Goal: Transaction & Acquisition: Purchase product/service

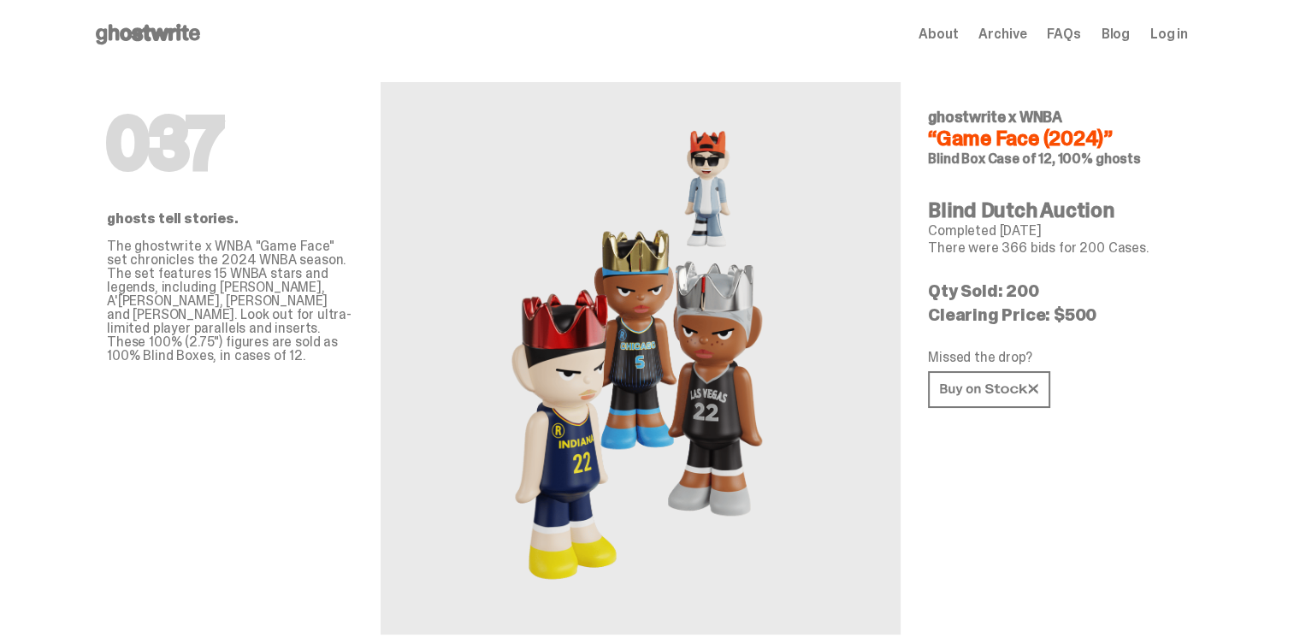
click at [99, 235] on div "037 ghosts tell stories. The ghostwrite x WNBA "Game Face" set chronicles the 2…" at bounding box center [640, 371] width 1095 height 607
click at [200, 197] on div "037 ghosts tell stories. The ghostwrite x WNBA "Game Face" set chronicles the 2…" at bounding box center [230, 351] width 246 height 566
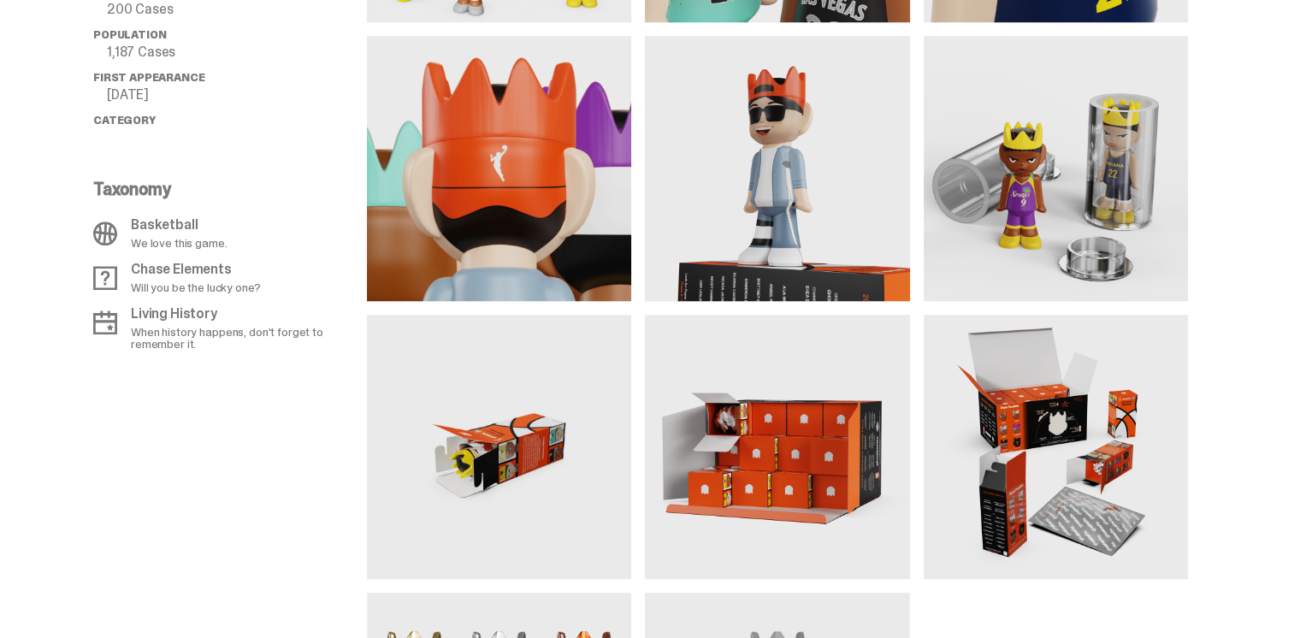
scroll to position [927, 0]
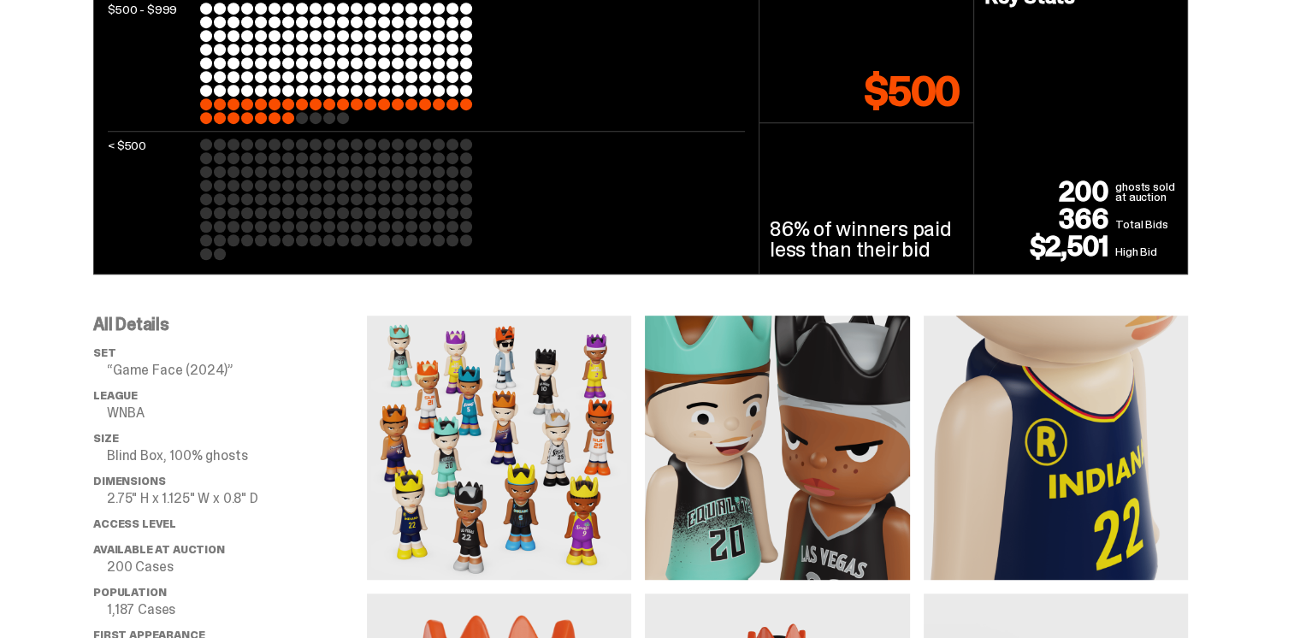
click at [737, 434] on img at bounding box center [777, 448] width 264 height 264
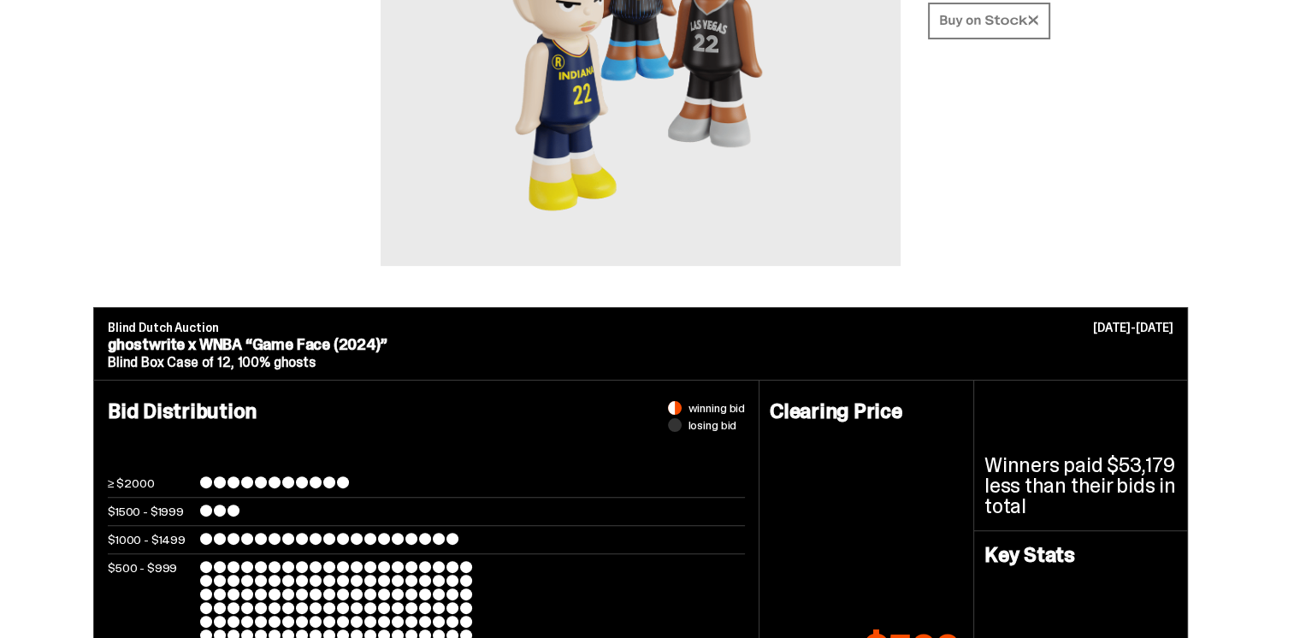
scroll to position [0, 0]
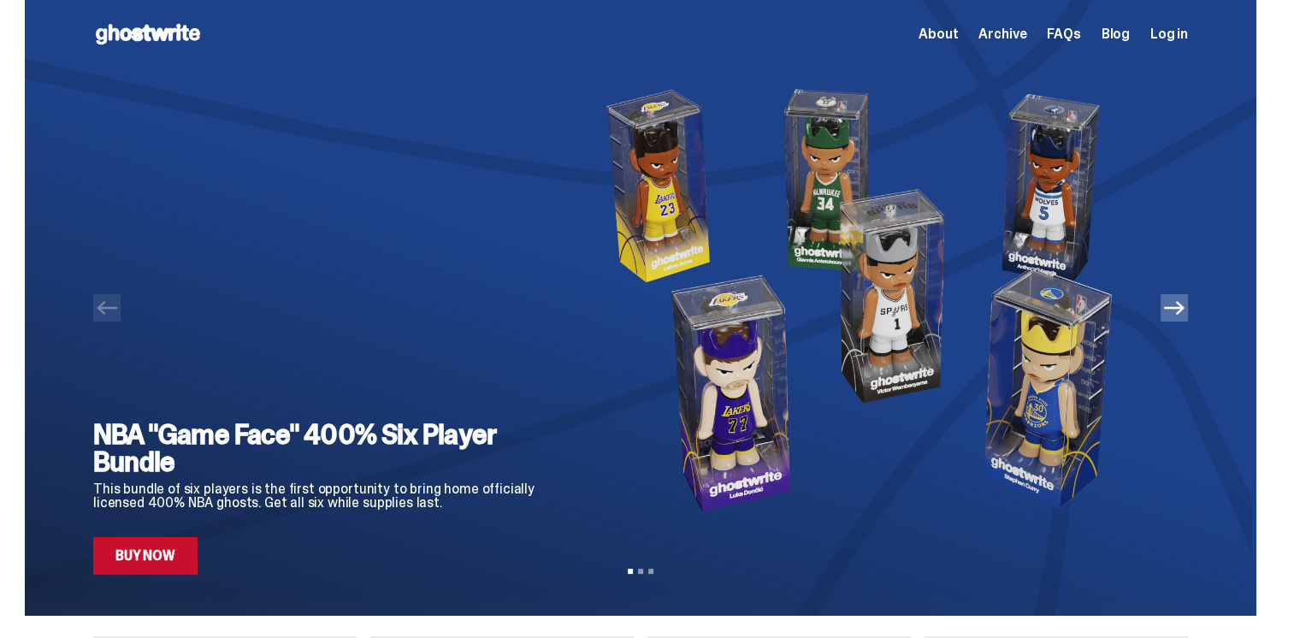
click at [1175, 315] on icon "Next" at bounding box center [1174, 308] width 21 height 21
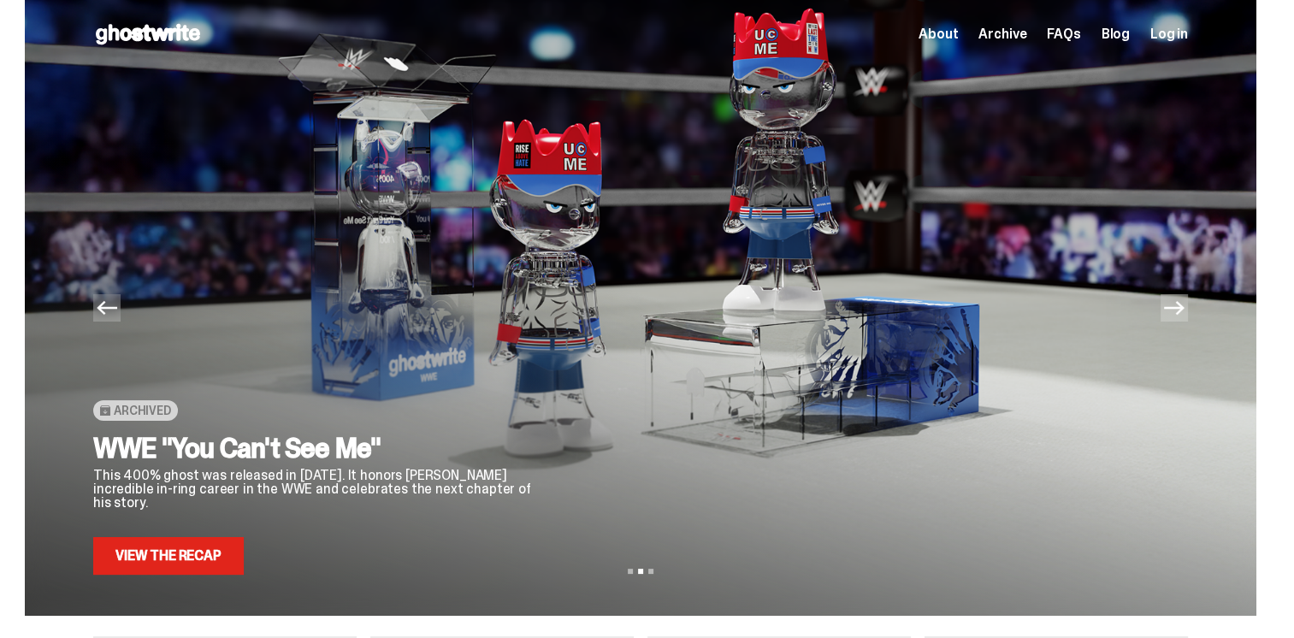
click at [1175, 315] on icon "Next" at bounding box center [1174, 308] width 21 height 21
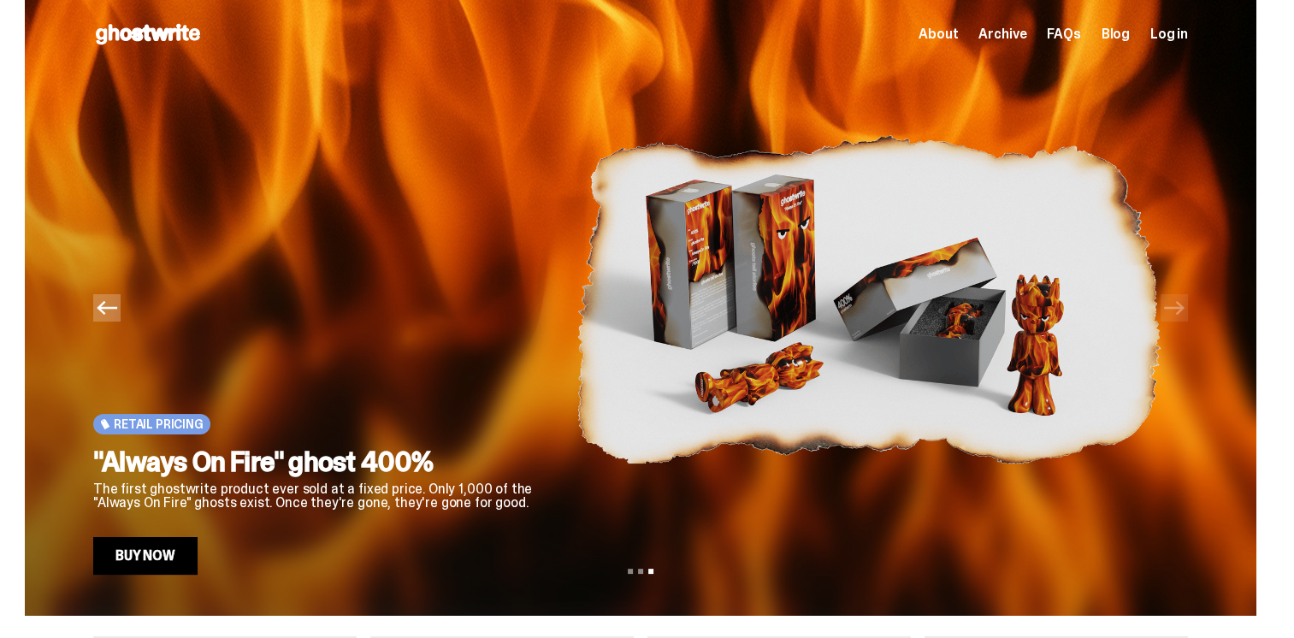
click at [167, 561] on link "Buy Now" at bounding box center [145, 556] width 104 height 38
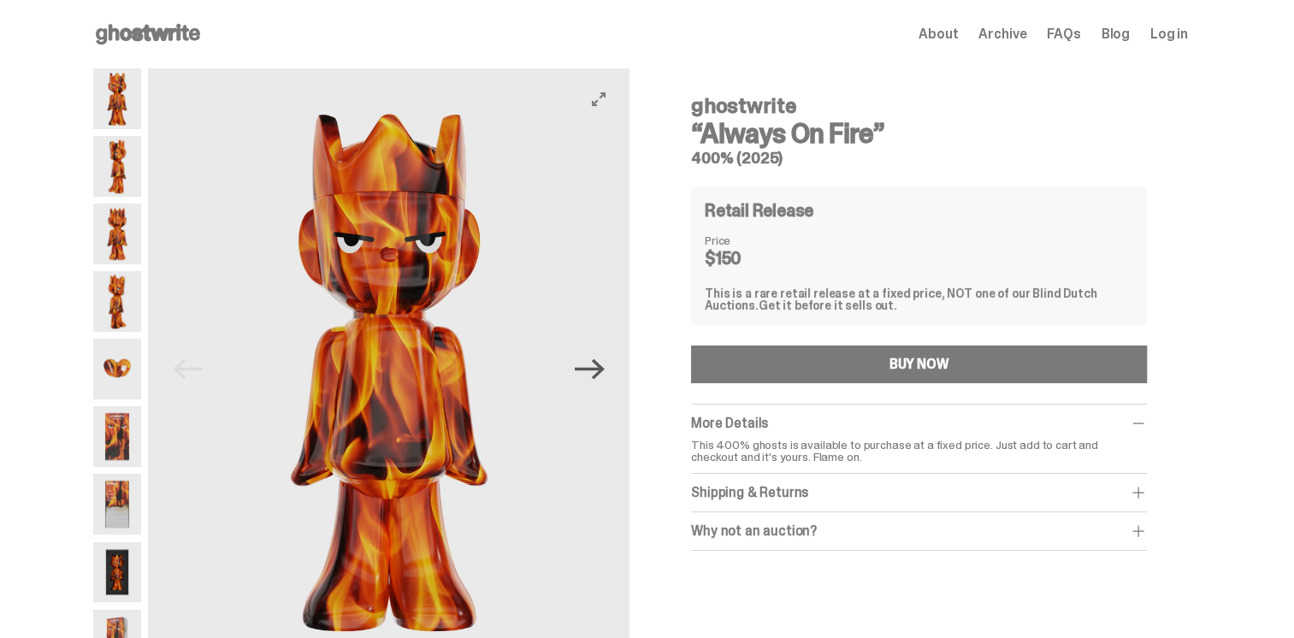
click at [589, 366] on icon "Next" at bounding box center [590, 369] width 30 height 30
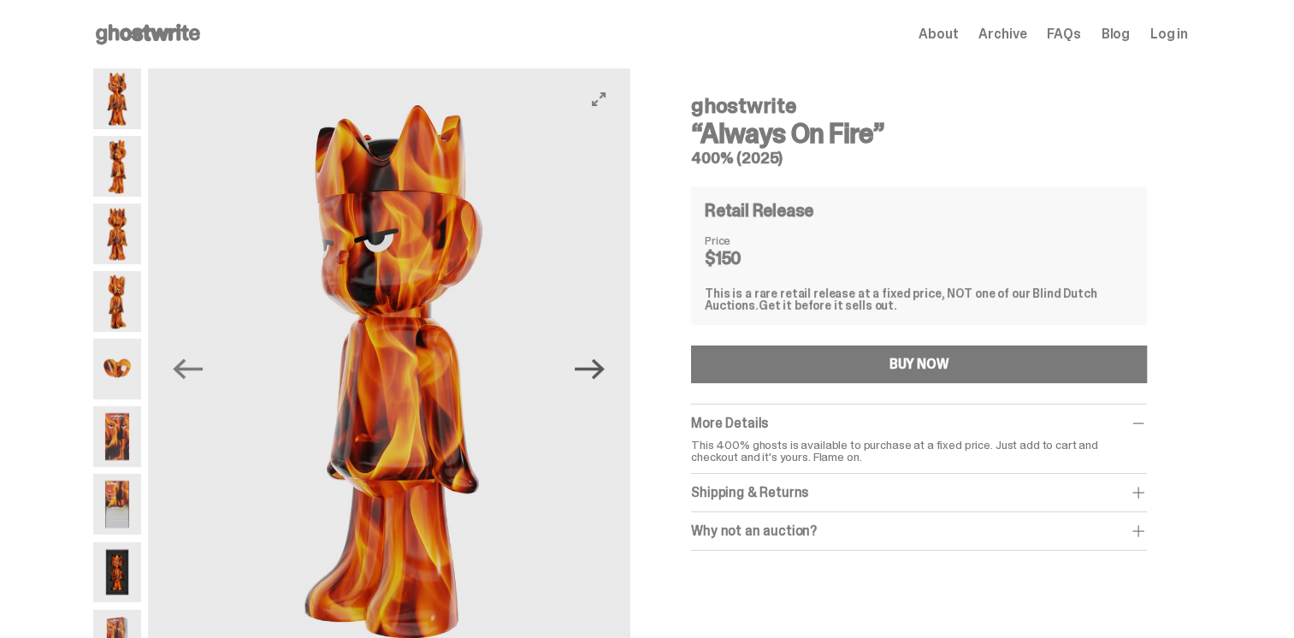
click at [589, 366] on icon "Next" at bounding box center [590, 369] width 30 height 30
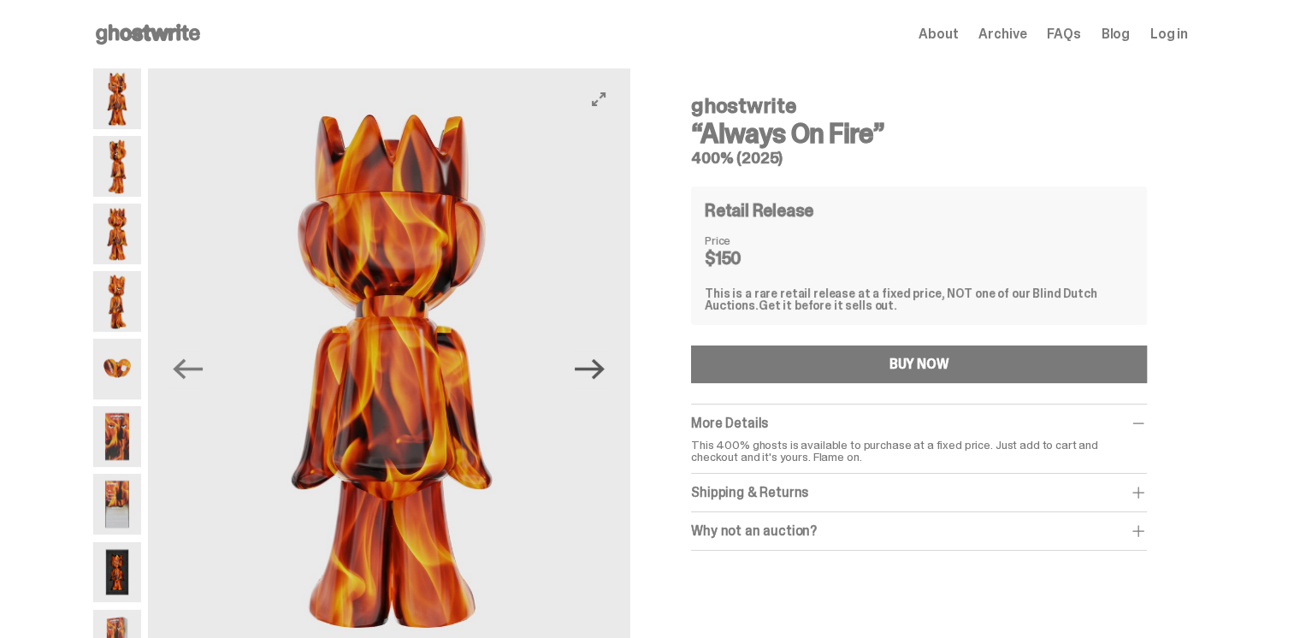
click at [589, 366] on icon "Next" at bounding box center [590, 369] width 30 height 30
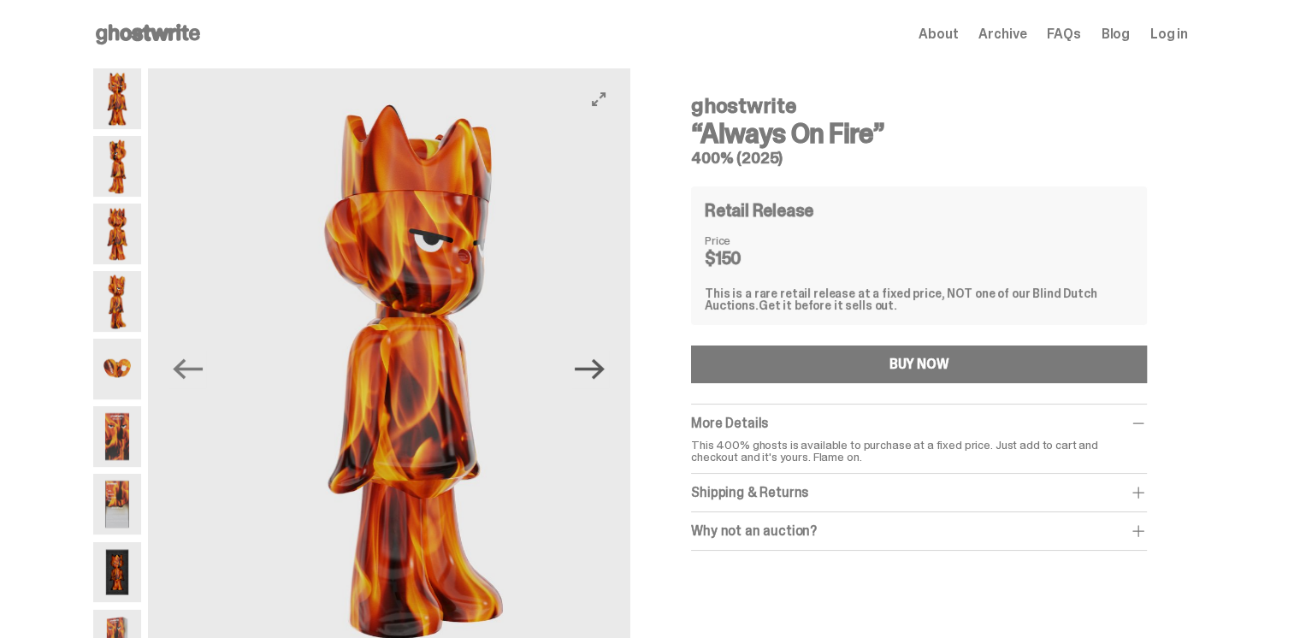
click at [589, 366] on icon "Next" at bounding box center [590, 369] width 30 height 30
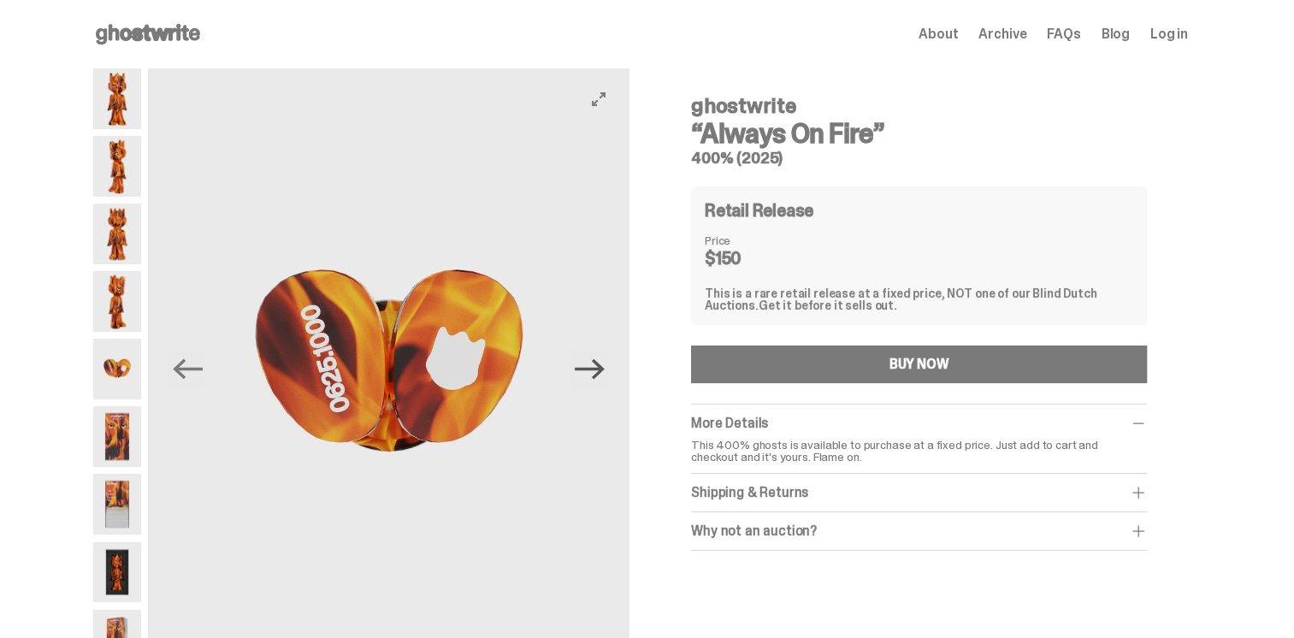
click at [589, 366] on icon "Next" at bounding box center [590, 369] width 30 height 30
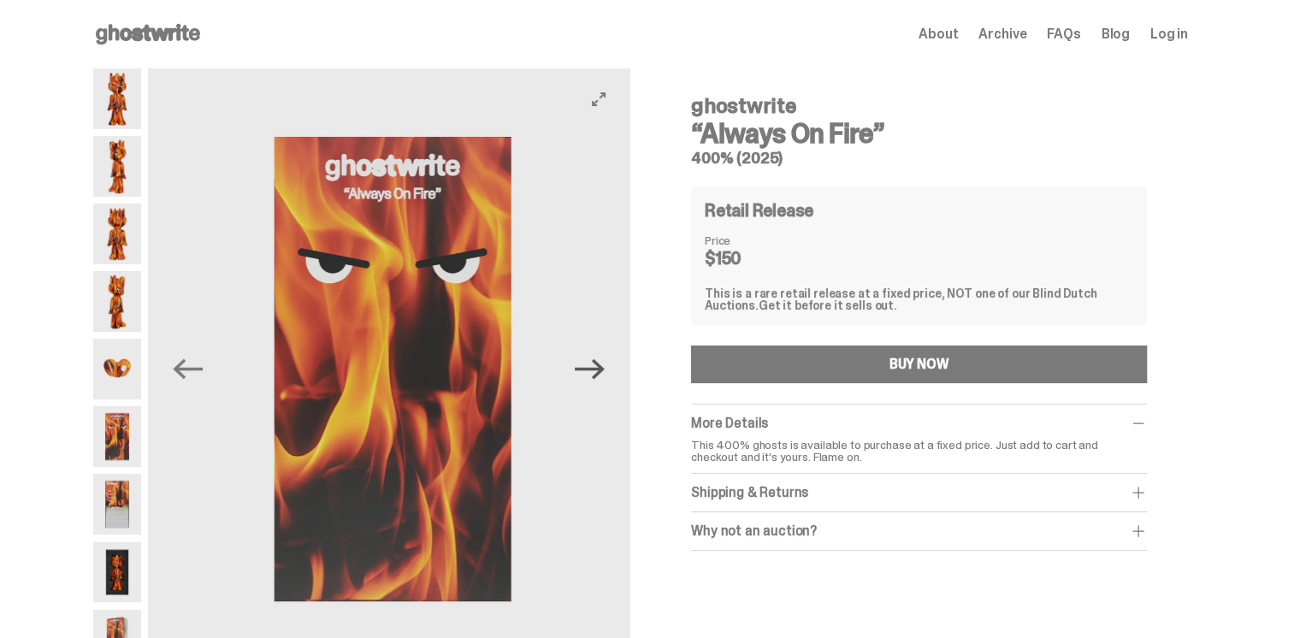
click at [589, 366] on icon "Next" at bounding box center [590, 369] width 30 height 30
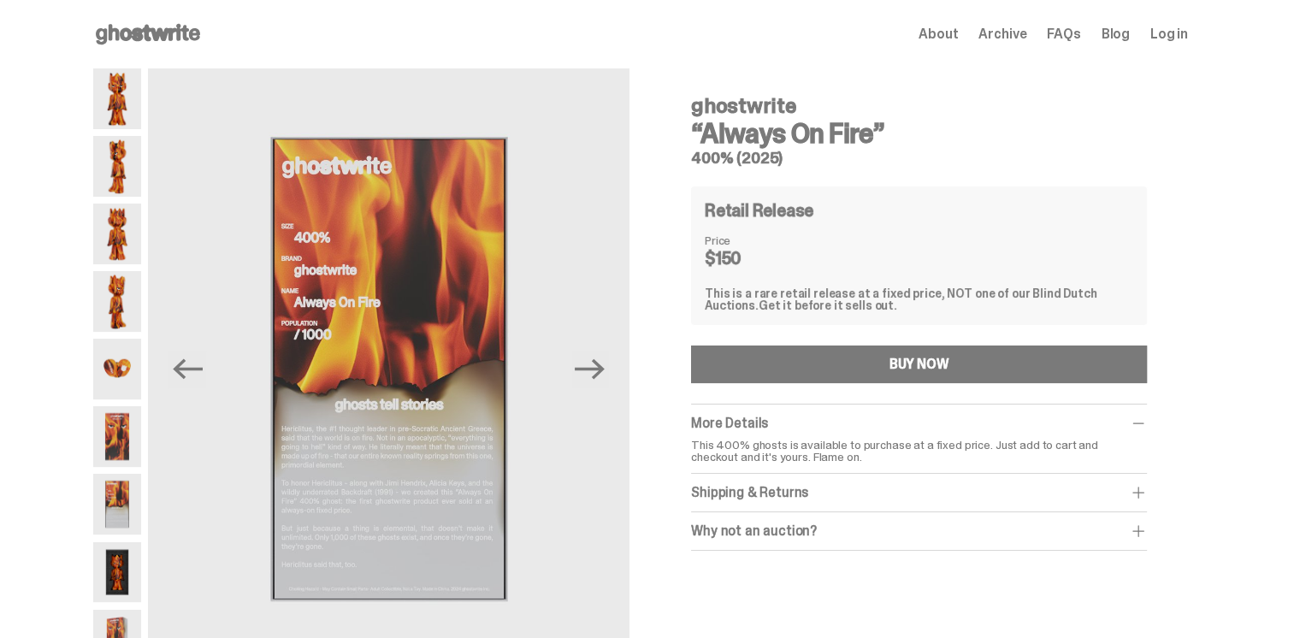
click at [1055, 162] on h5 "400% (2025)" at bounding box center [919, 158] width 456 height 15
